Goal: Task Accomplishment & Management: Use online tool/utility

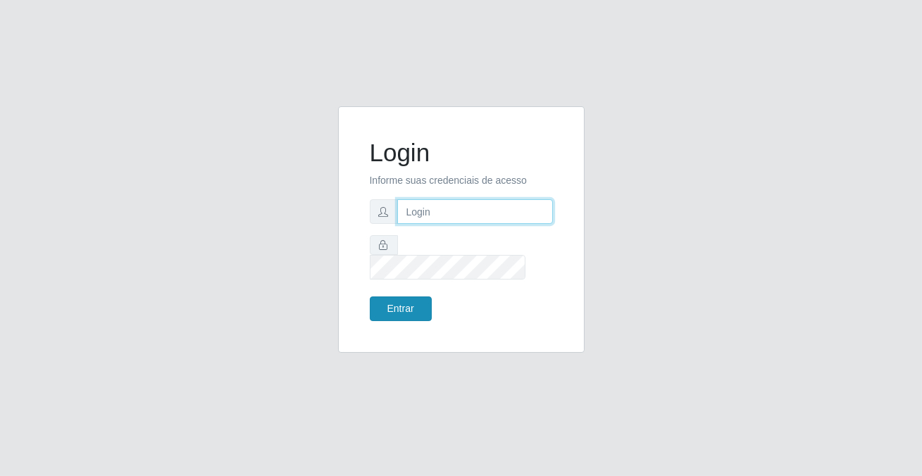
type input "[PERSON_NAME][EMAIL_ADDRESS][DOMAIN_NAME]"
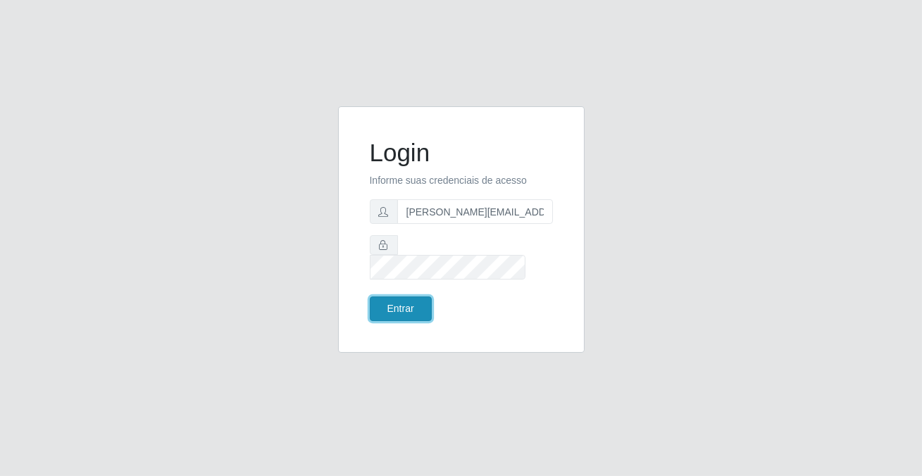
click at [413, 296] on button "Entrar" at bounding box center [401, 308] width 62 height 25
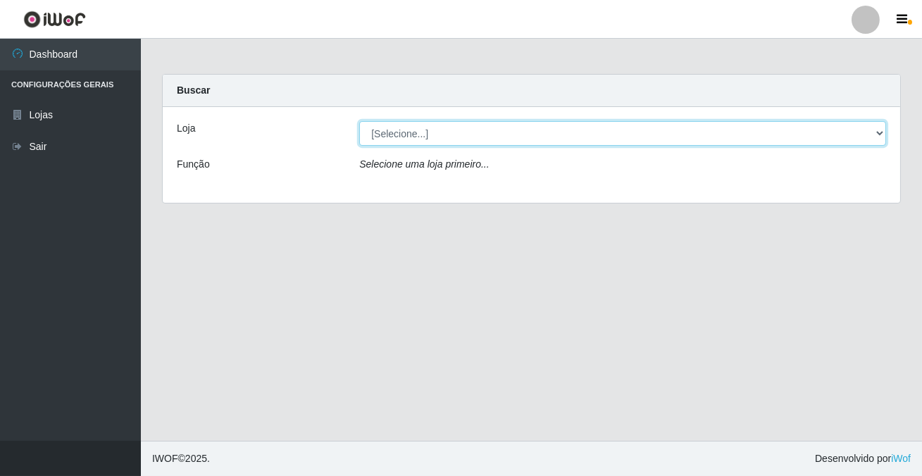
click at [395, 139] on select "[Selecione...] Rede Potiguar 2 - Macaíba" at bounding box center [622, 133] width 527 height 25
select select "101"
click at [359, 121] on select "[Selecione...] Rede Potiguar 2 - Macaíba" at bounding box center [622, 133] width 527 height 25
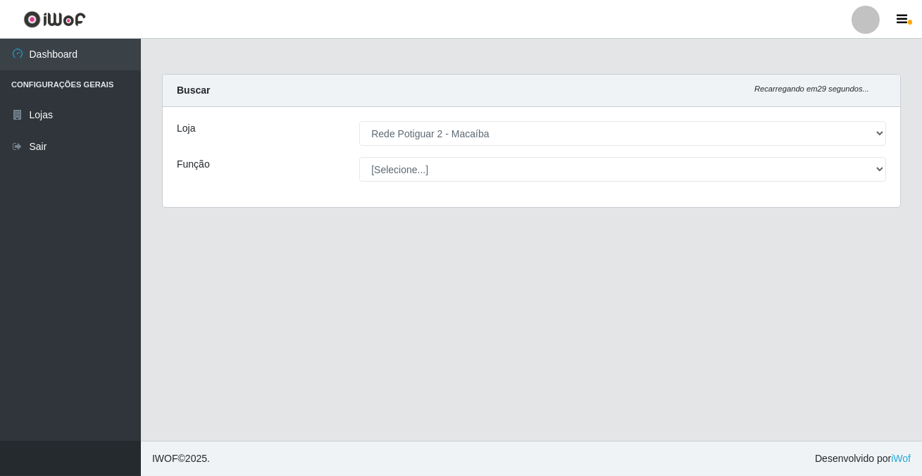
click at [387, 167] on select "[Selecione...] ASG ASG + ASG ++ Auxiliar de Estoque Balconista Embalador Reposi…" at bounding box center [622, 169] width 527 height 25
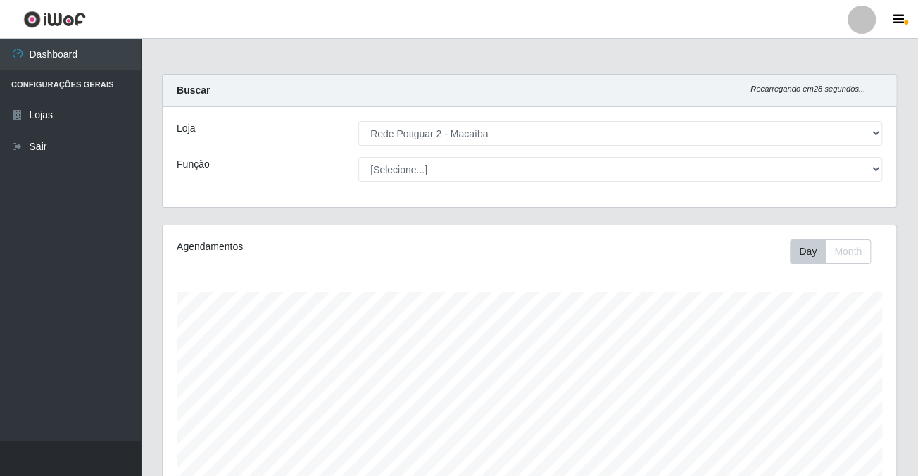
scroll to position [292, 733]
select select "1"
click at [358, 157] on select "[Selecione...] ASG ASG + ASG ++ Auxiliar de Estoque Balconista Embalador Reposi…" at bounding box center [620, 169] width 524 height 25
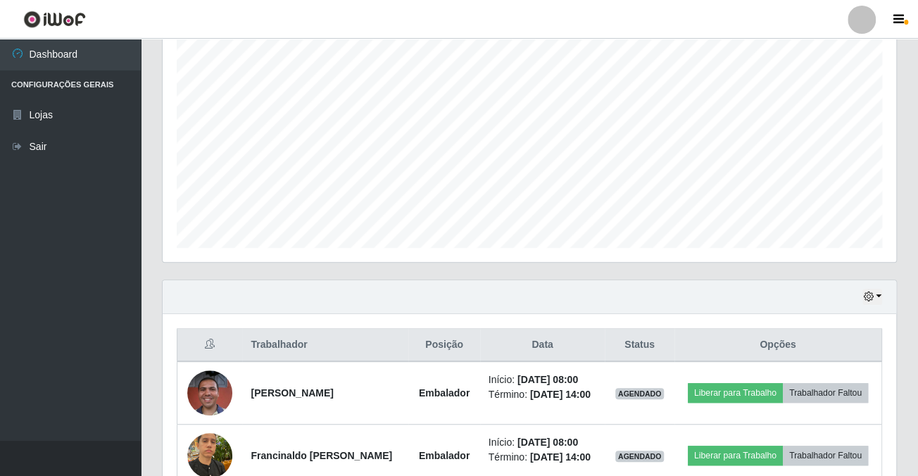
scroll to position [500, 0]
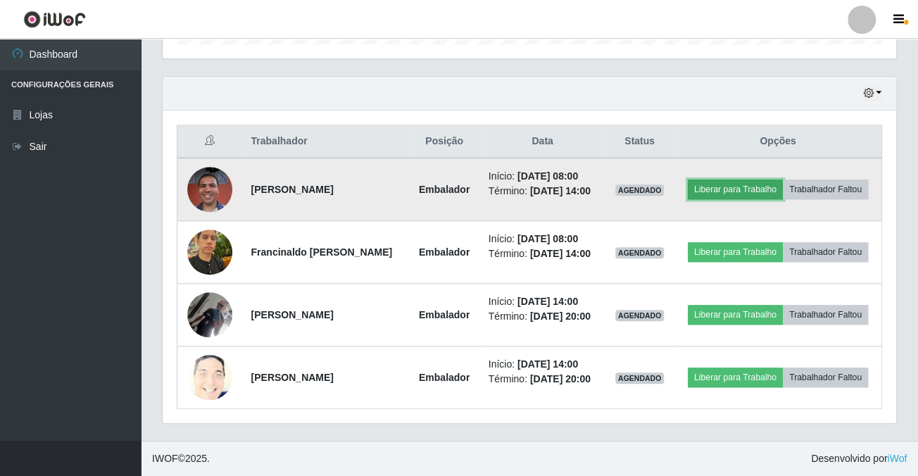
click at [760, 180] on button "Liberar para Trabalho" at bounding box center [735, 190] width 95 height 20
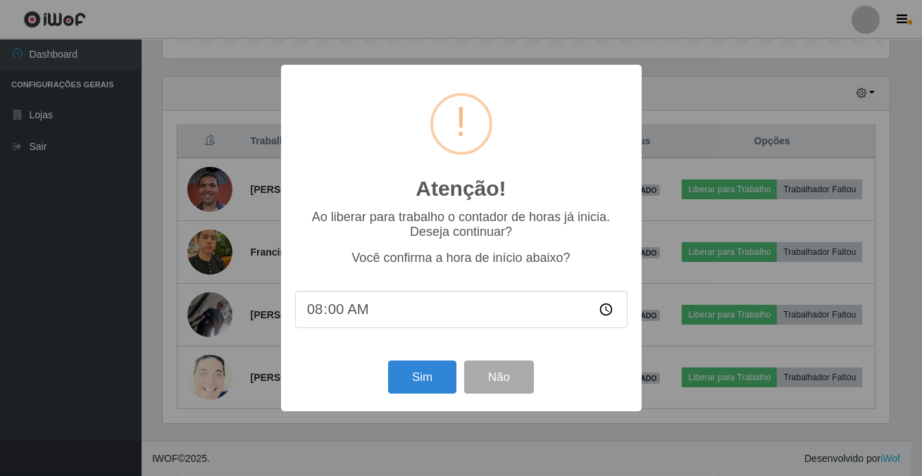
scroll to position [292, 726]
click at [416, 380] on button "Sim" at bounding box center [422, 377] width 68 height 33
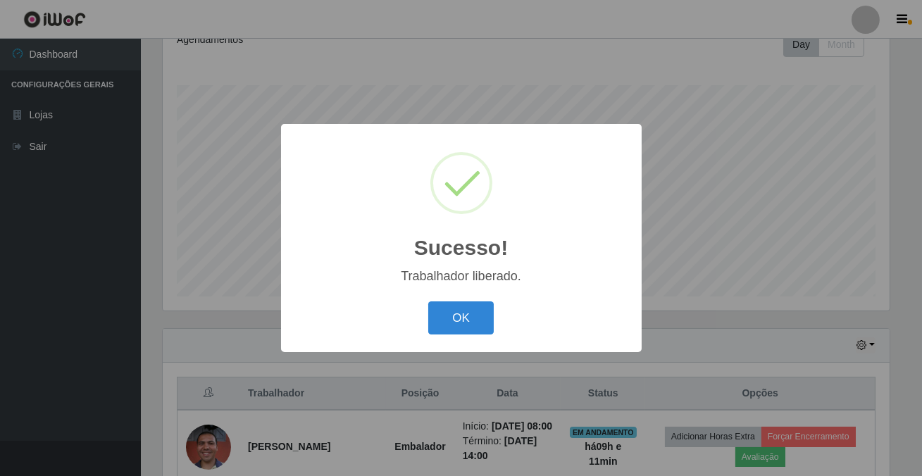
click at [468, 301] on div "OK Cancel" at bounding box center [461, 318] width 332 height 40
click at [479, 320] on button "OK" at bounding box center [460, 317] width 65 height 33
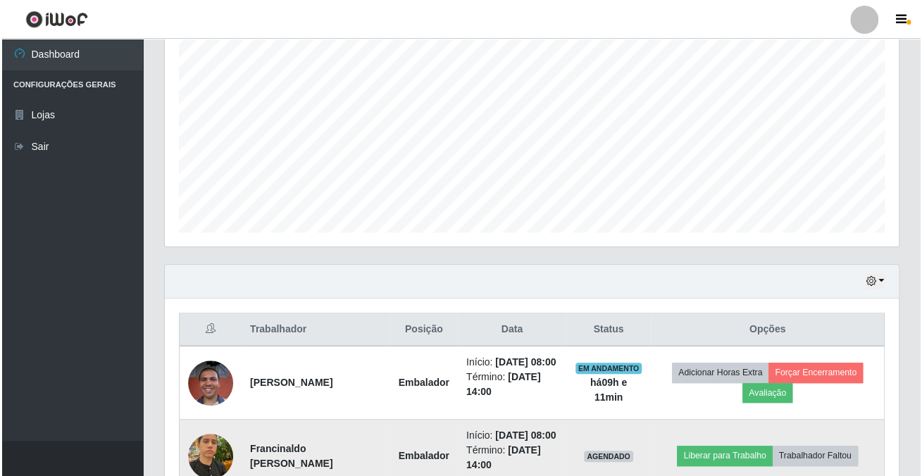
scroll to position [463, 0]
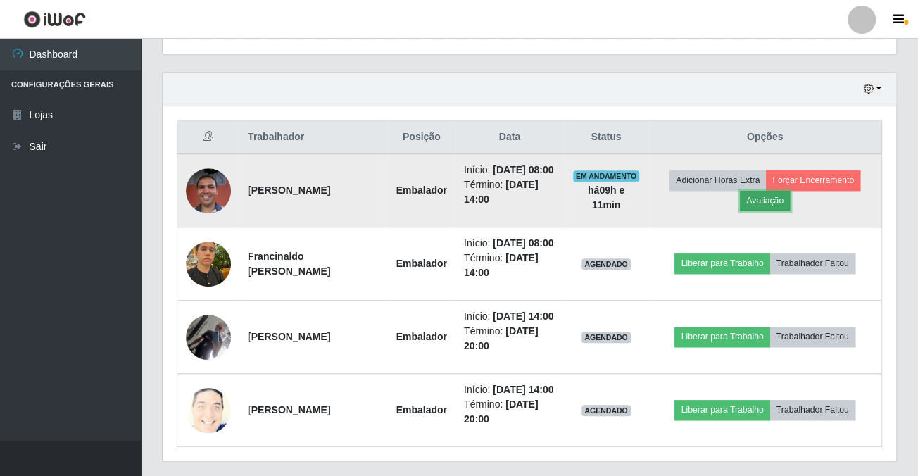
click at [784, 210] on button "Avaliação" at bounding box center [765, 201] width 50 height 20
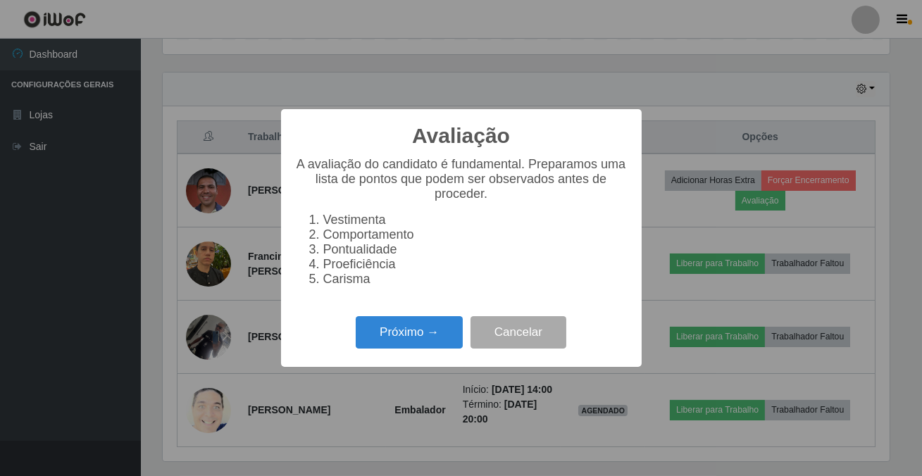
scroll to position [292, 726]
click at [439, 349] on button "Próximo →" at bounding box center [409, 332] width 107 height 33
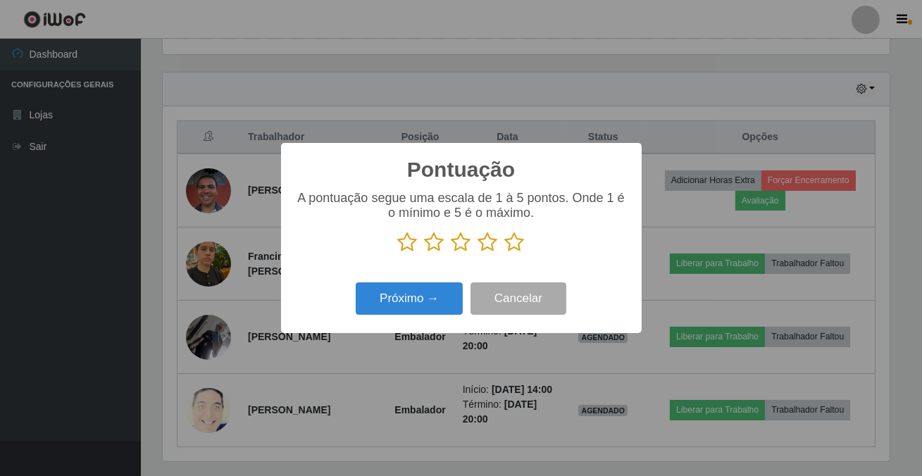
drag, startPoint x: 510, startPoint y: 242, endPoint x: 480, endPoint y: 268, distance: 39.4
click at [510, 242] on icon at bounding box center [515, 242] width 20 height 21
click at [505, 253] on input "radio" at bounding box center [505, 253] width 0 height 0
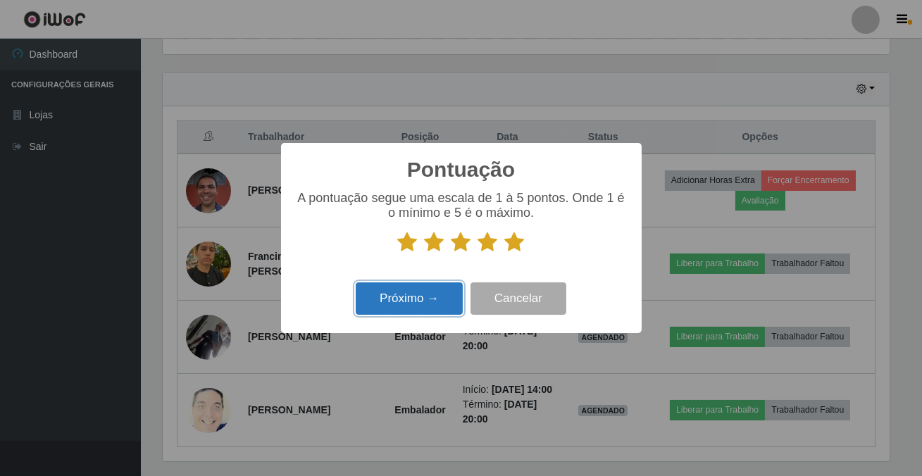
click at [451, 288] on button "Próximo →" at bounding box center [409, 298] width 107 height 33
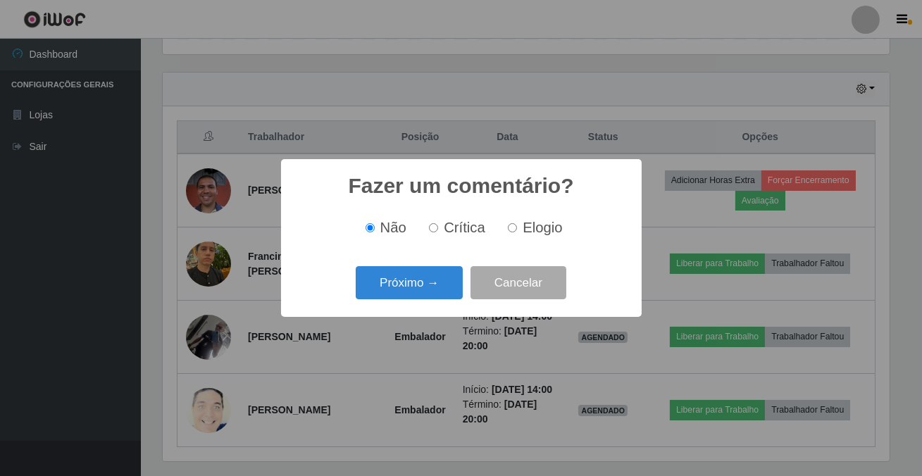
click at [451, 288] on button "Próximo →" at bounding box center [409, 282] width 107 height 33
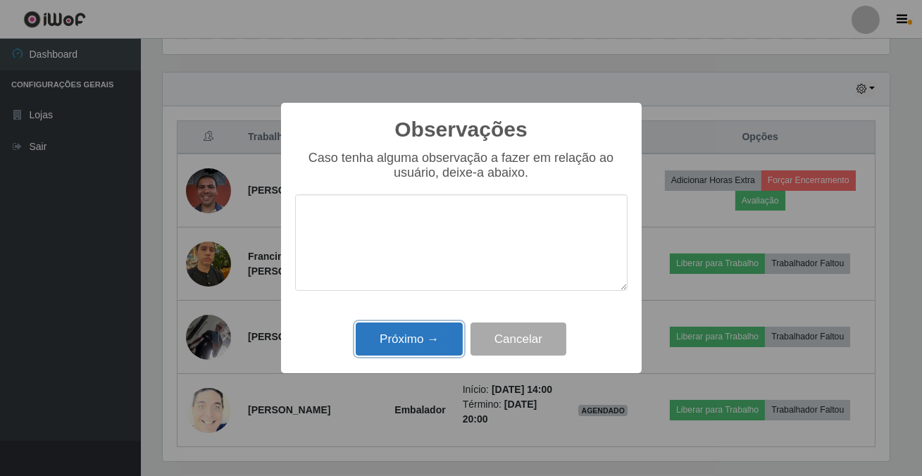
click at [444, 334] on button "Próximo →" at bounding box center [409, 338] width 107 height 33
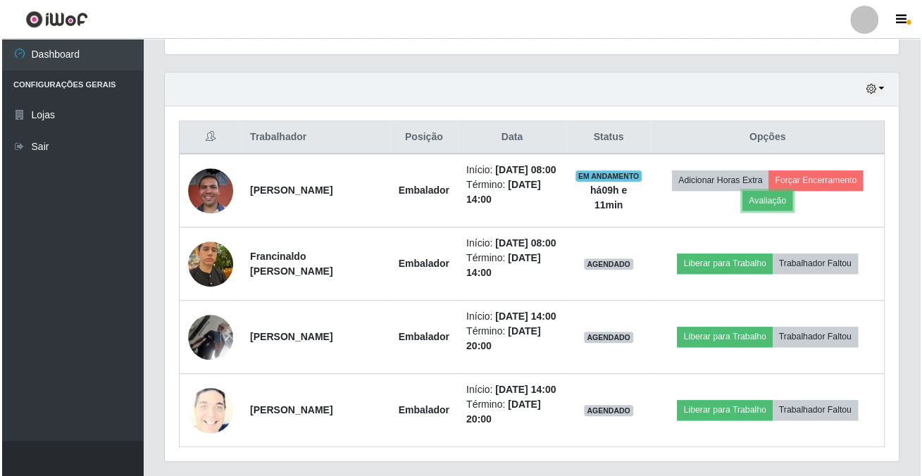
scroll to position [292, 733]
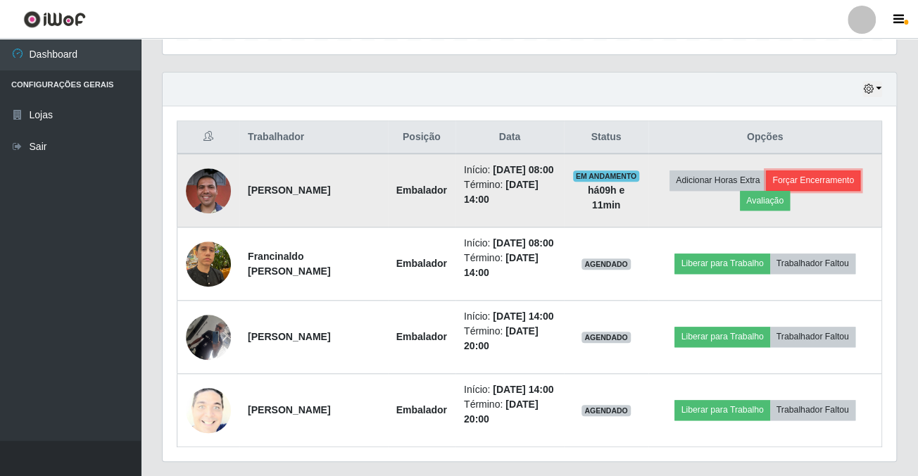
click at [828, 178] on button "Forçar Encerramento" at bounding box center [813, 180] width 94 height 20
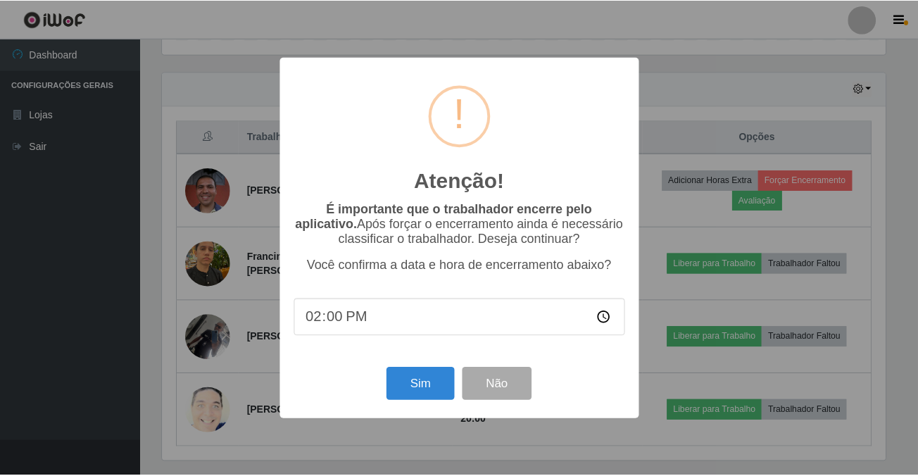
scroll to position [292, 726]
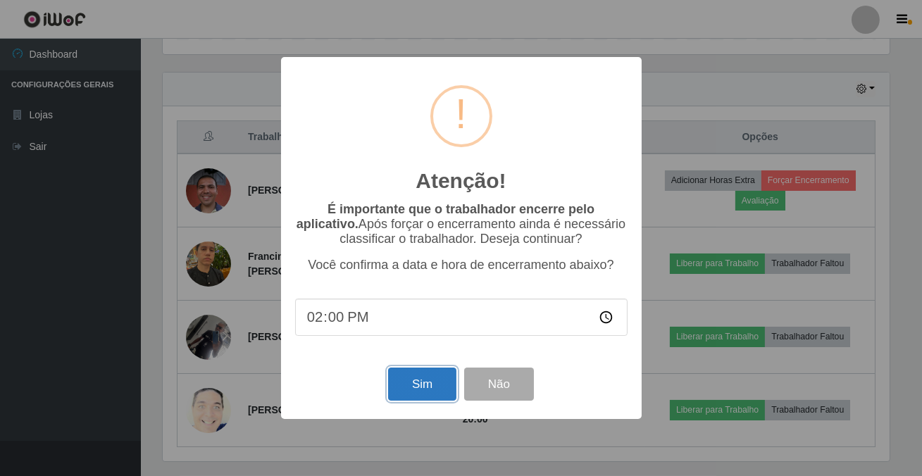
click at [435, 399] on button "Sim" at bounding box center [422, 384] width 68 height 33
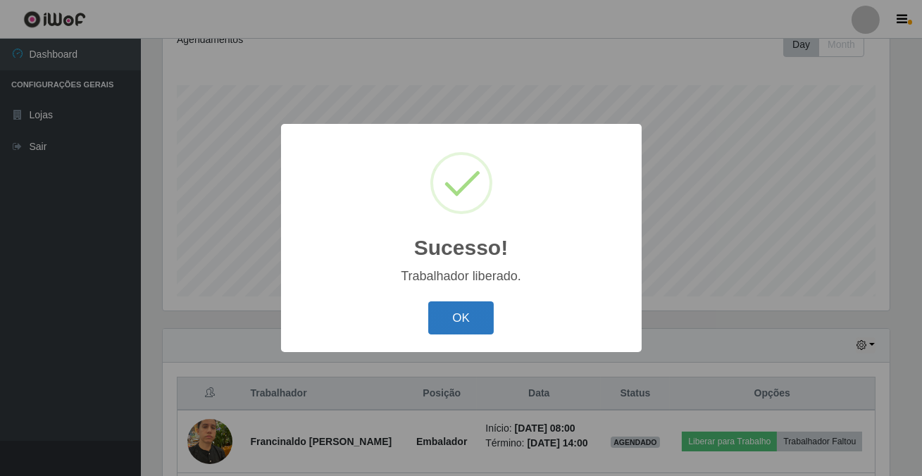
click at [459, 314] on button "OK" at bounding box center [460, 317] width 65 height 33
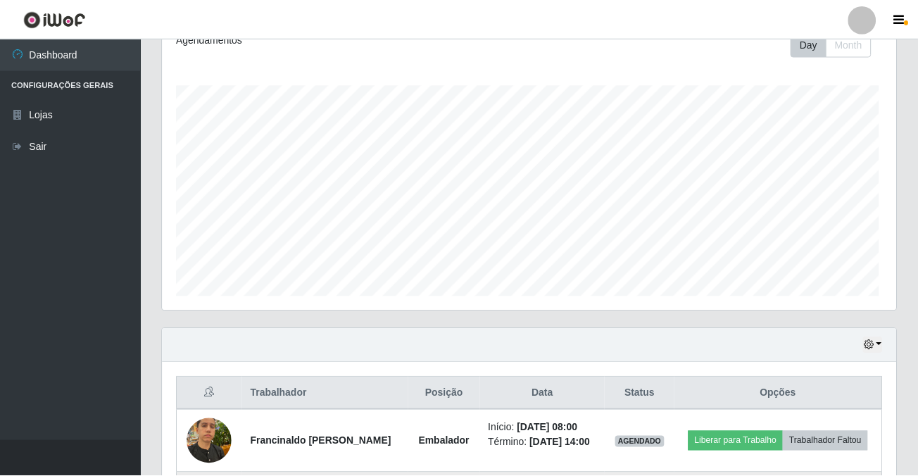
scroll to position [0, 0]
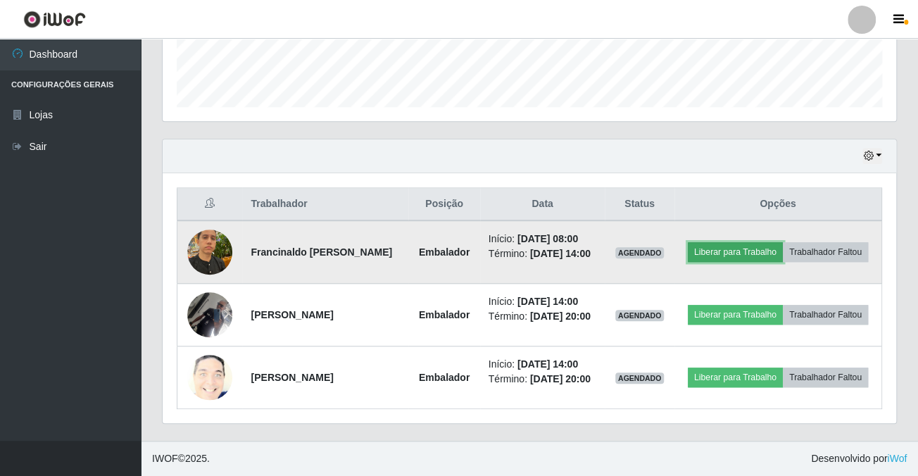
click at [758, 242] on button "Liberar para Trabalho" at bounding box center [735, 252] width 95 height 20
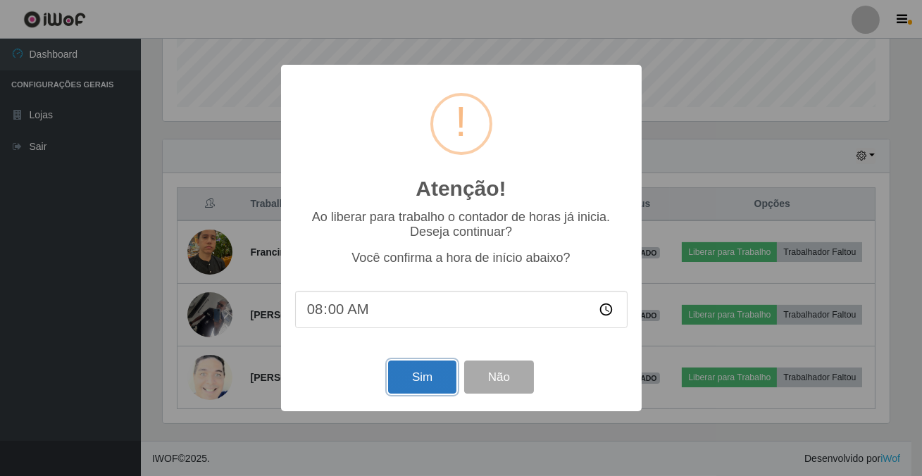
click at [404, 390] on button "Sim" at bounding box center [422, 377] width 68 height 33
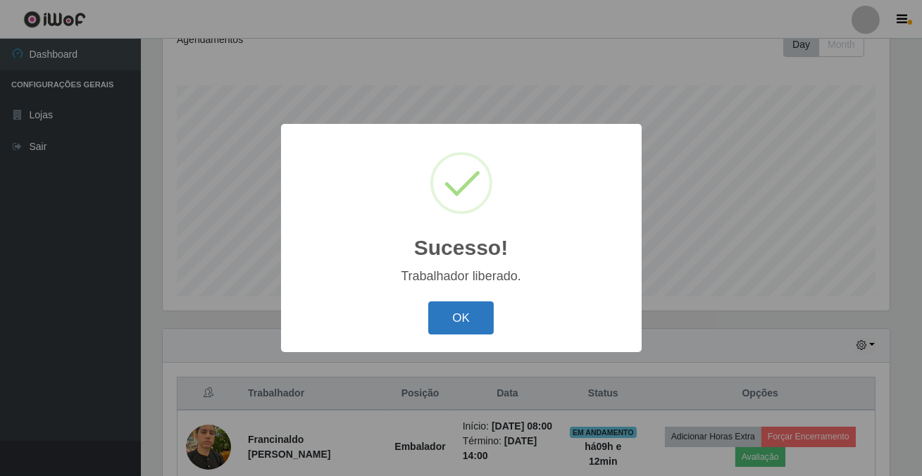
click at [463, 322] on button "OK" at bounding box center [460, 317] width 65 height 33
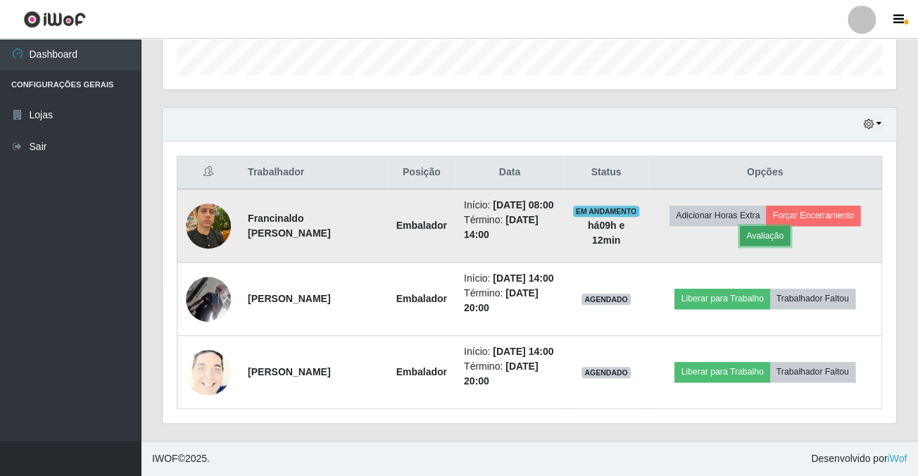
click at [775, 226] on button "Avaliação" at bounding box center [765, 236] width 50 height 20
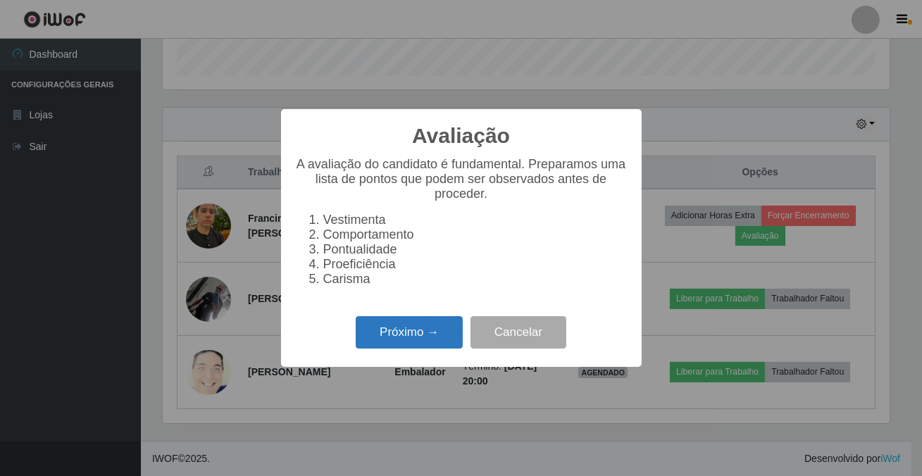
drag, startPoint x: 420, startPoint y: 345, endPoint x: 429, endPoint y: 337, distance: 11.5
click at [429, 337] on button "Próximo →" at bounding box center [409, 332] width 107 height 33
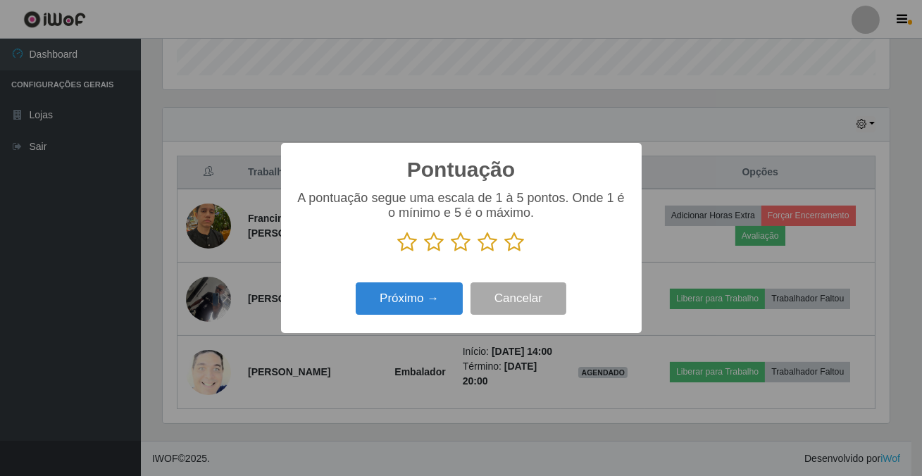
click at [510, 242] on icon at bounding box center [515, 242] width 20 height 21
click at [505, 253] on input "radio" at bounding box center [505, 253] width 0 height 0
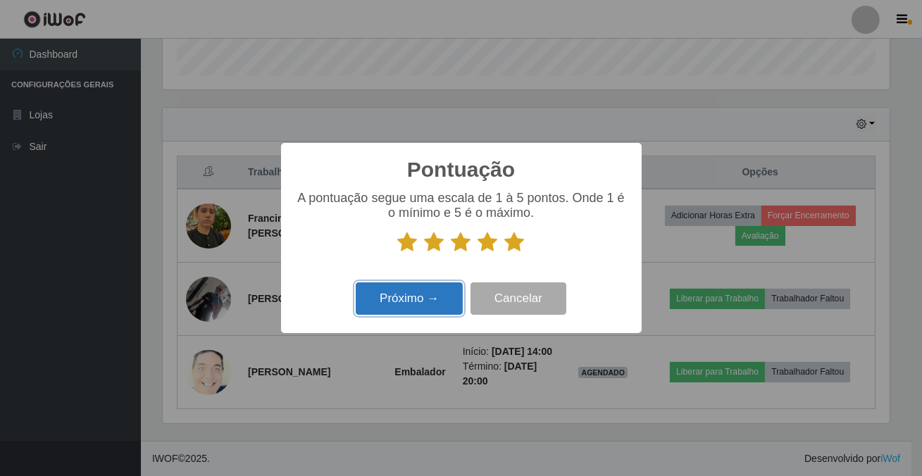
click at [419, 297] on button "Próximo →" at bounding box center [409, 298] width 107 height 33
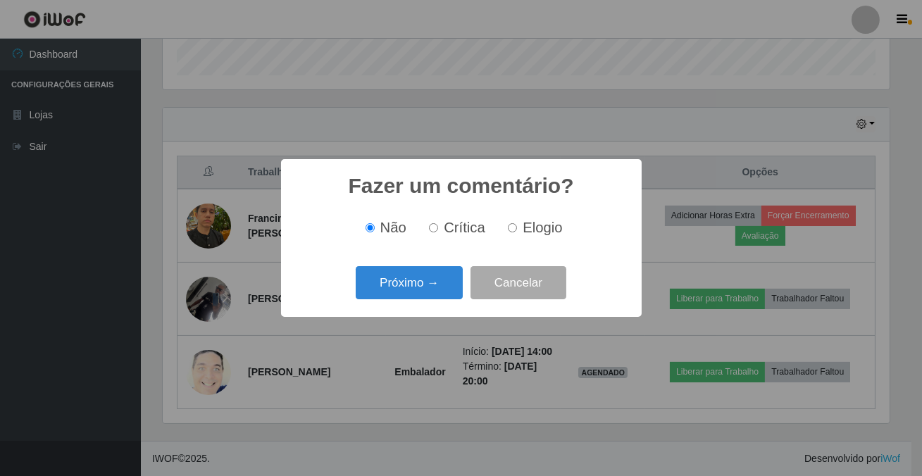
click at [419, 297] on button "Próximo →" at bounding box center [409, 282] width 107 height 33
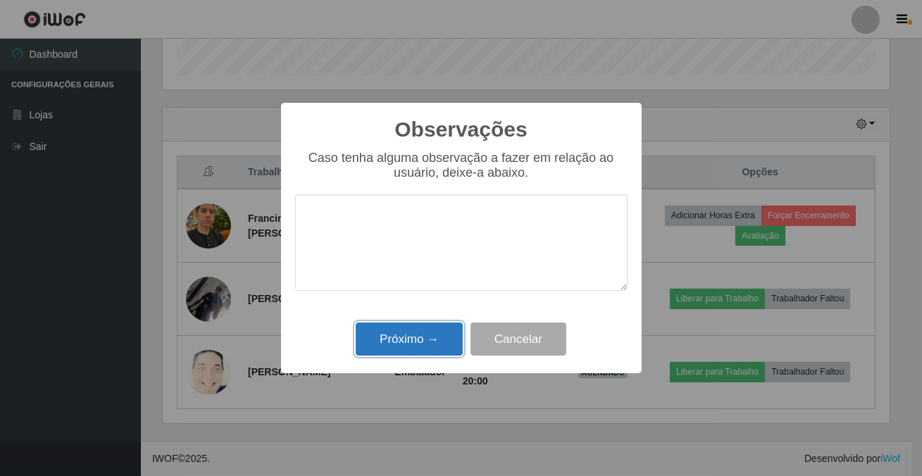
click at [425, 328] on button "Próximo →" at bounding box center [409, 338] width 107 height 33
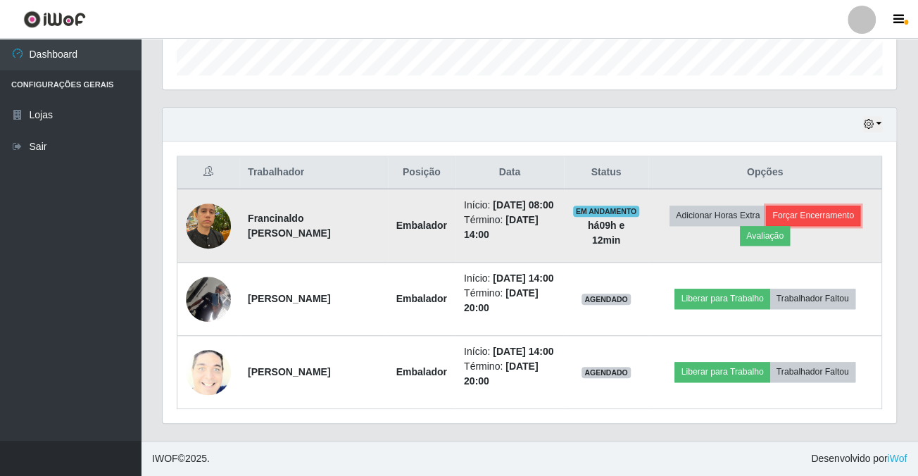
click at [810, 206] on button "Forçar Encerramento" at bounding box center [813, 216] width 94 height 20
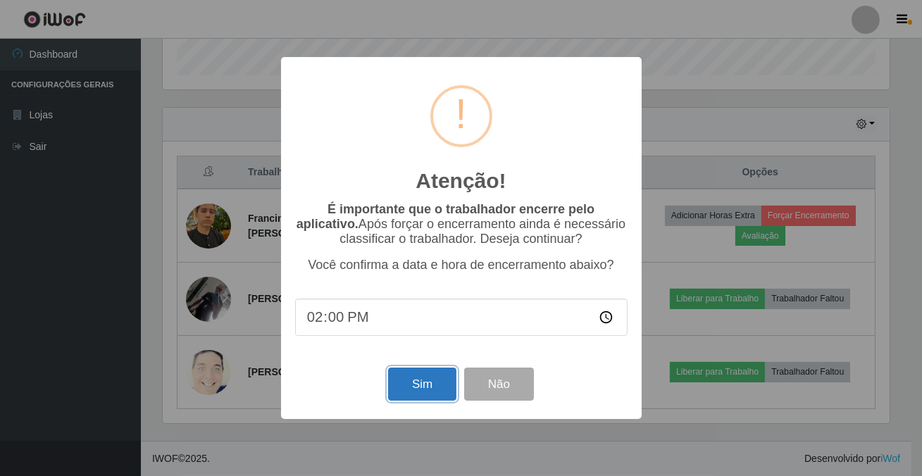
click at [434, 380] on button "Sim" at bounding box center [422, 384] width 68 height 33
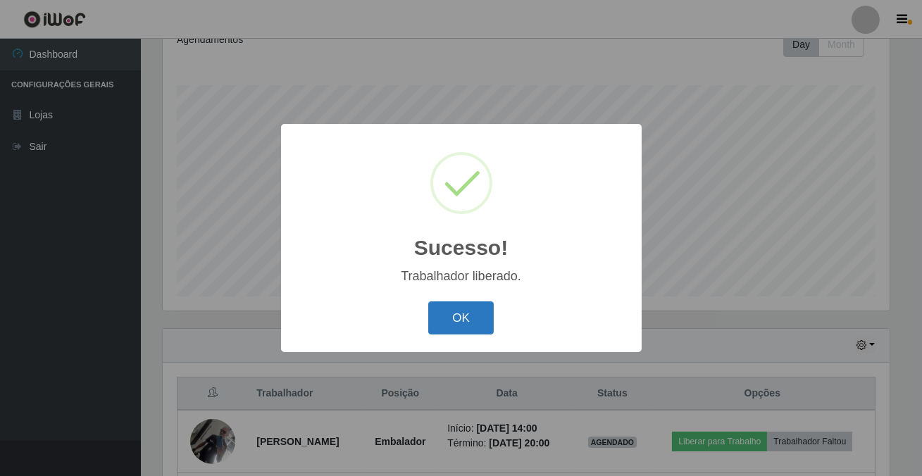
click at [437, 332] on button "OK" at bounding box center [460, 317] width 65 height 33
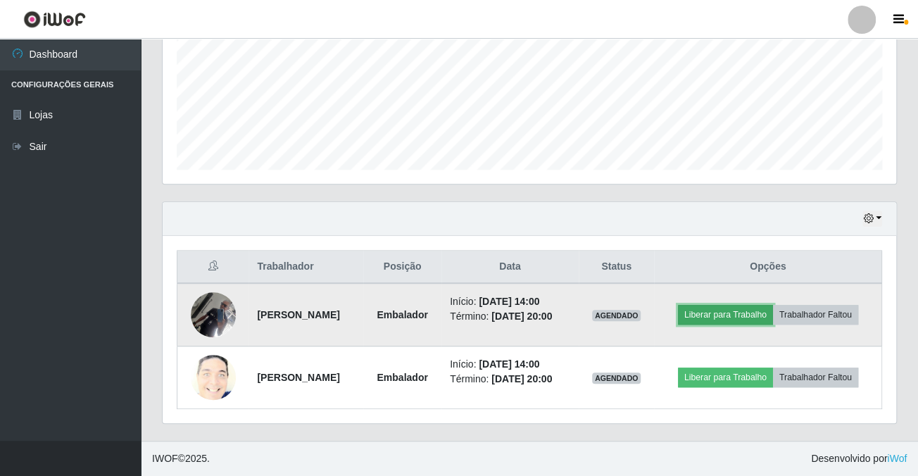
click at [773, 305] on button "Liberar para Trabalho" at bounding box center [725, 315] width 95 height 20
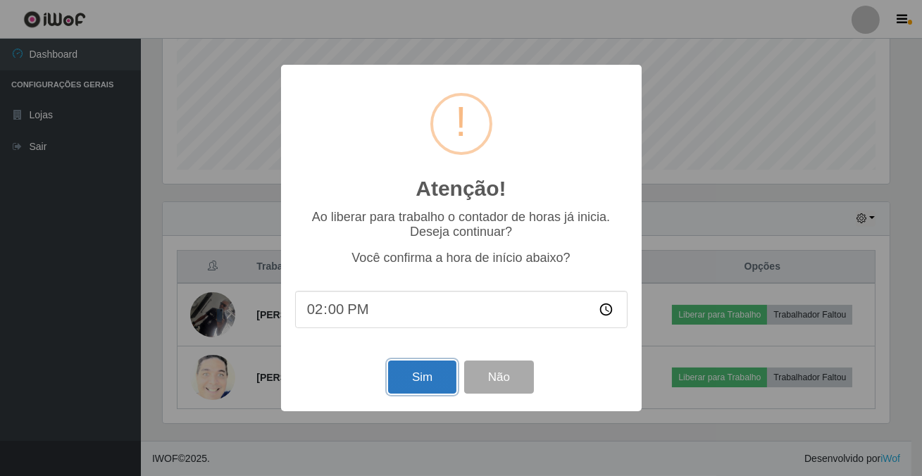
click at [427, 388] on button "Sim" at bounding box center [422, 377] width 68 height 33
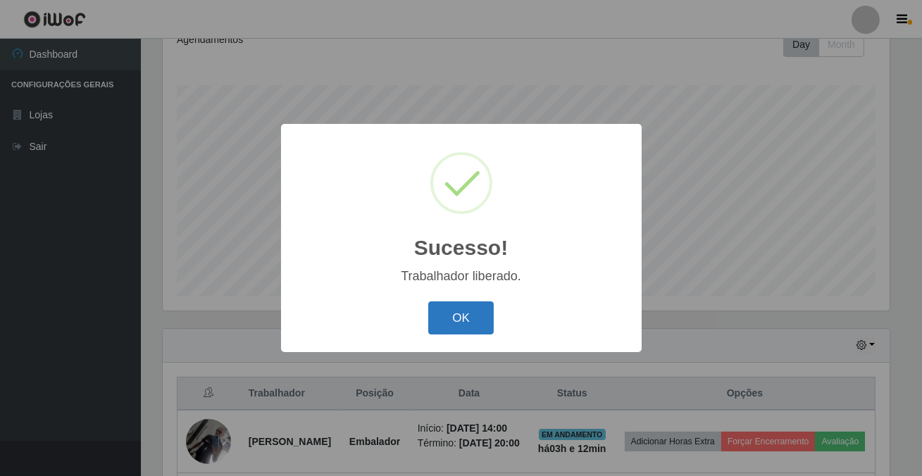
click at [465, 324] on button "OK" at bounding box center [460, 317] width 65 height 33
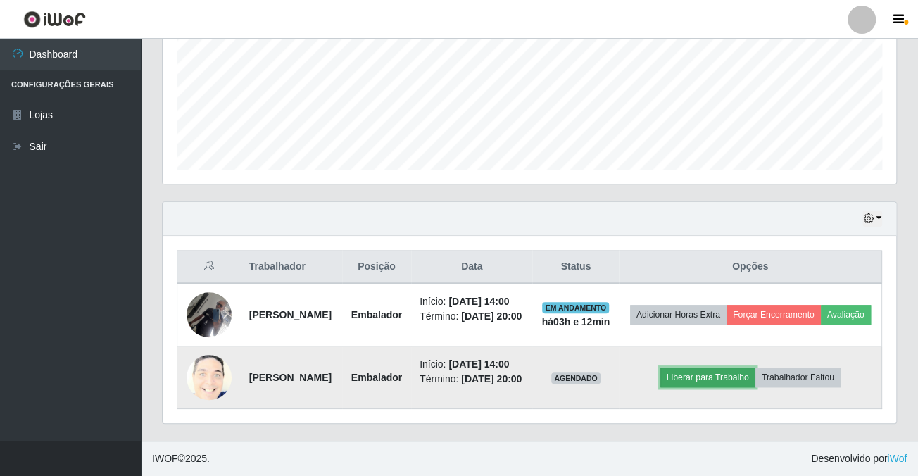
click at [753, 368] on button "Liberar para Trabalho" at bounding box center [707, 378] width 95 height 20
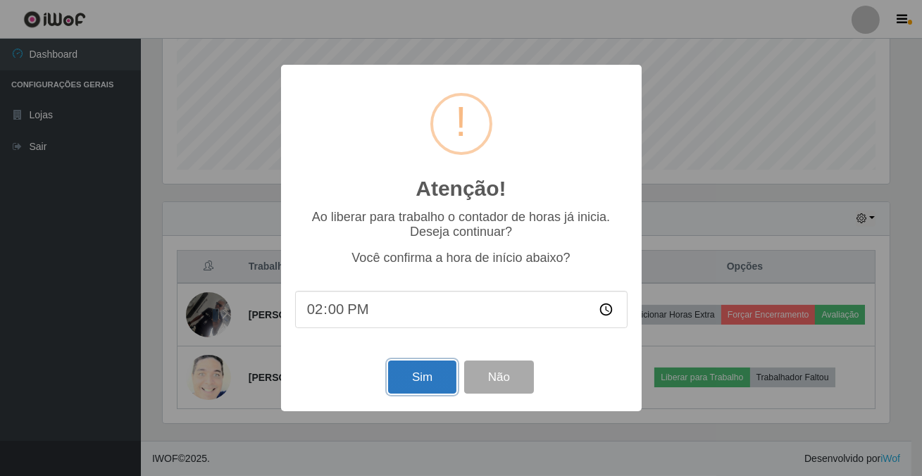
click at [422, 370] on button "Sim" at bounding box center [422, 377] width 68 height 33
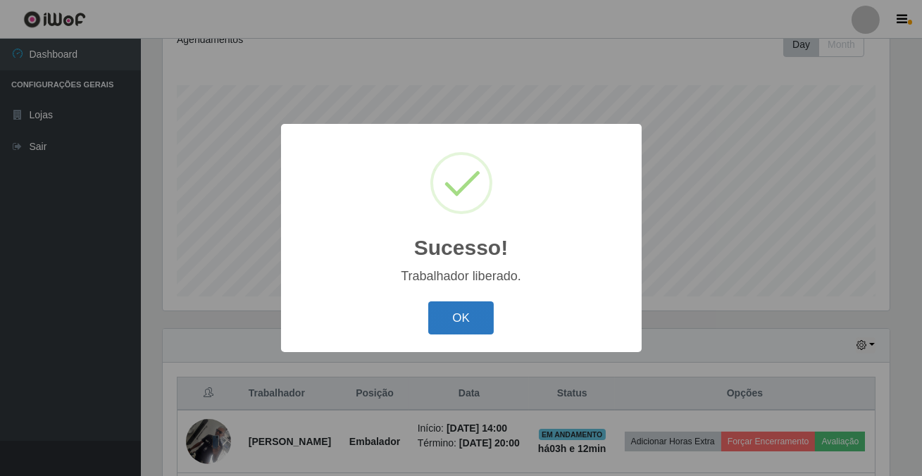
click at [446, 306] on button "OK" at bounding box center [460, 317] width 65 height 33
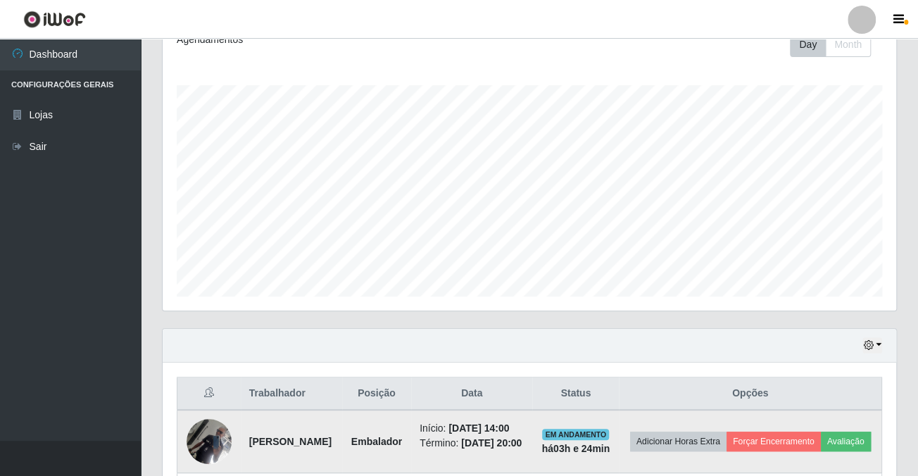
scroll to position [382, 0]
